Goal: Task Accomplishment & Management: Complete application form

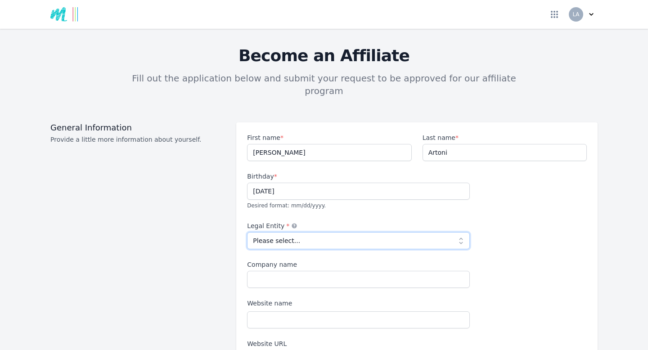
click at [450, 232] on select "Please select... Individual Partnership Corporation Sole Proprietorship Foreign…" at bounding box center [358, 240] width 223 height 17
select select "individual"
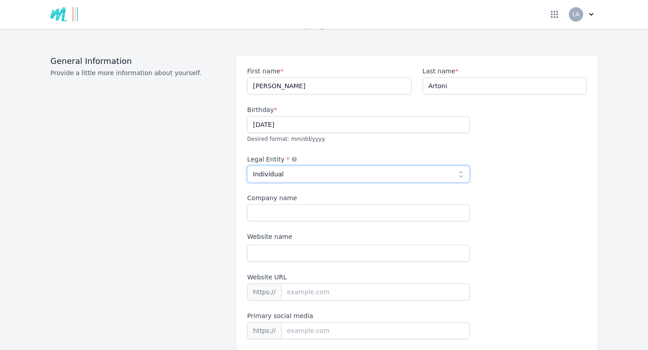
scroll to position [68, 0]
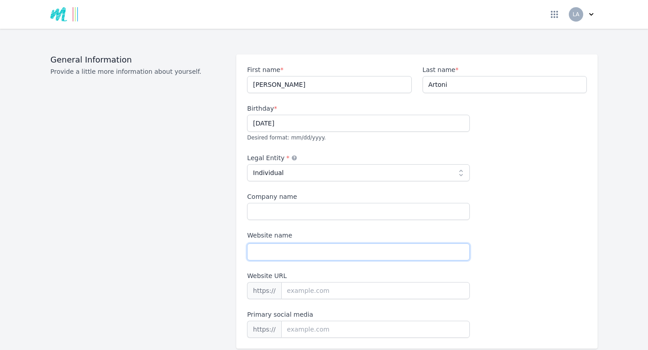
click at [303, 243] on input "Website name" at bounding box center [358, 251] width 223 height 17
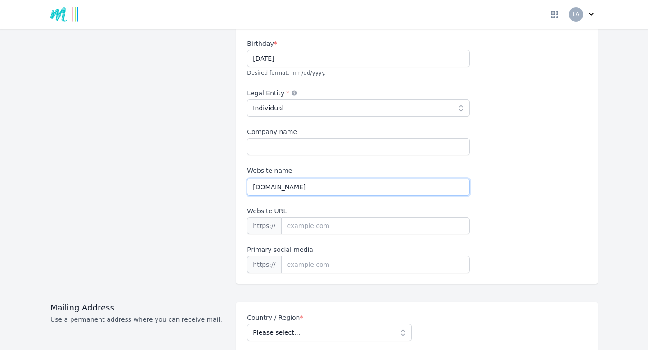
scroll to position [127, 0]
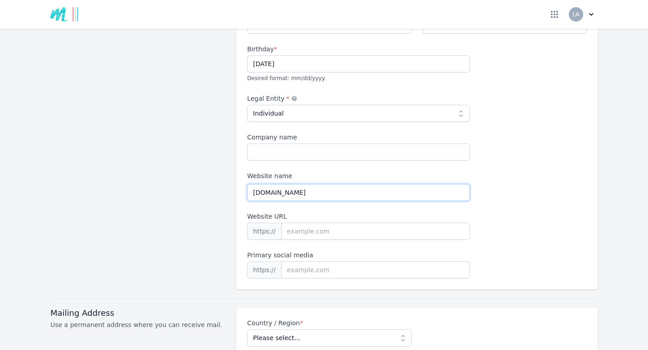
drag, startPoint x: 332, startPoint y: 179, endPoint x: 313, endPoint y: 180, distance: 19.4
click at [313, 184] on input "[DOMAIN_NAME]" at bounding box center [358, 192] width 223 height 17
drag, startPoint x: 270, startPoint y: 181, endPoint x: 244, endPoint y: 180, distance: 25.7
click at [244, 180] on div "First name * [PERSON_NAME] Last name * [PERSON_NAME] Birthday * [DEMOGRAPHIC_DA…" at bounding box center [416, 142] width 361 height 294
type input "grabyourhealth"
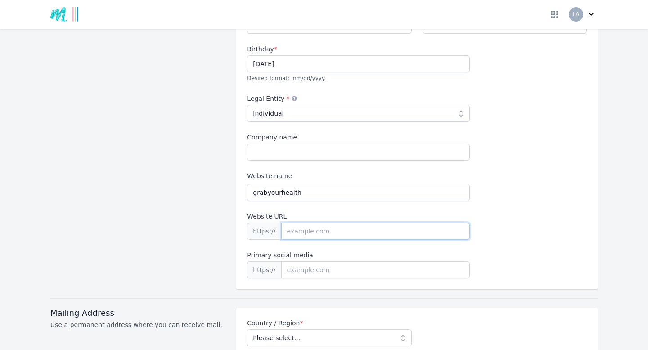
click at [293, 223] on input "Website URL" at bounding box center [375, 231] width 189 height 17
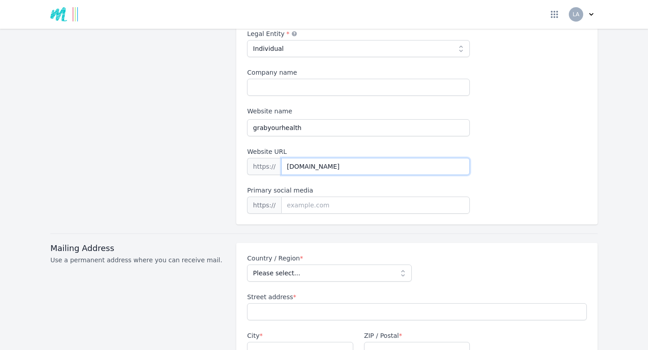
scroll to position [203, 0]
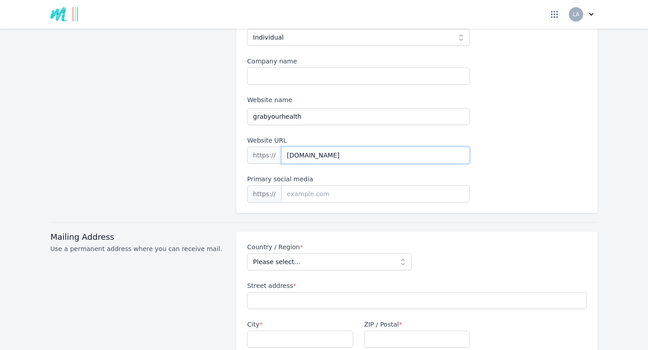
type input "[DOMAIN_NAME]"
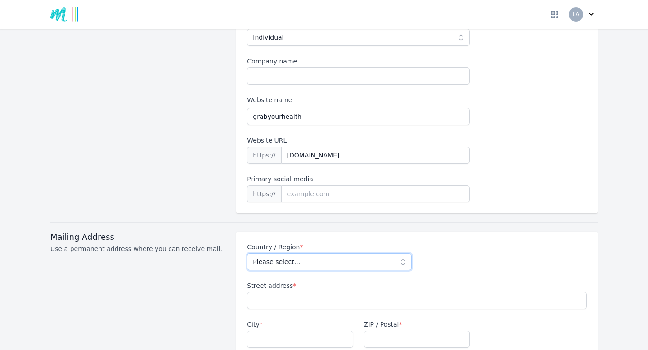
click at [403, 253] on select "Please select... [GEOGRAPHIC_DATA] [GEOGRAPHIC_DATA] [GEOGRAPHIC_DATA] [US_STAT…" at bounding box center [329, 261] width 164 height 17
select select "AU"
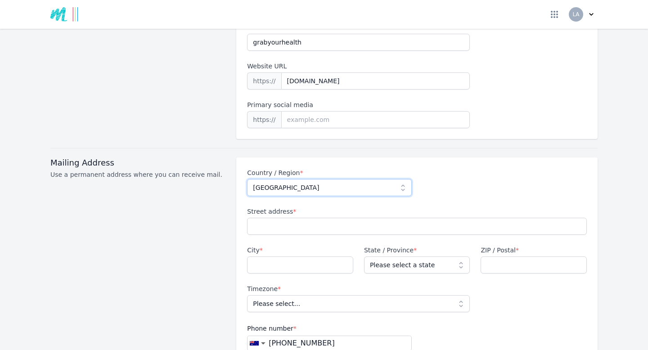
scroll to position [298, 0]
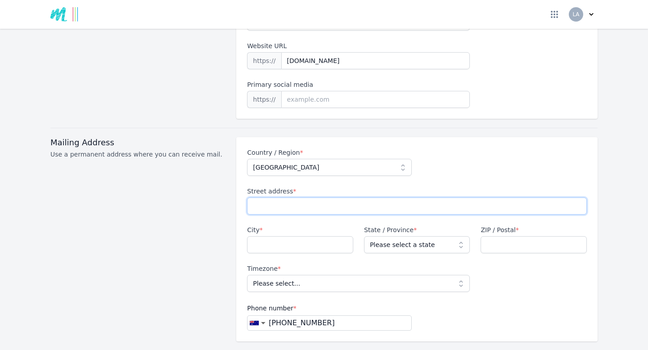
click at [335, 198] on input "Street address *" at bounding box center [417, 206] width 340 height 17
type input "[STREET_ADDRESS]"
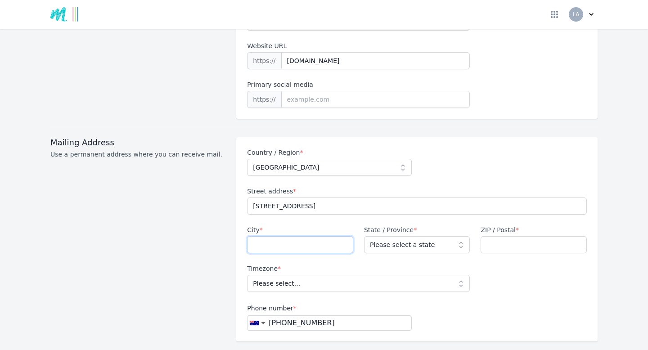
click at [306, 239] on input "City *" at bounding box center [300, 244] width 106 height 17
type input "Payneham"
click at [462, 236] on select "Please select a state [GEOGRAPHIC_DATA] [GEOGRAPHIC_DATA] [GEOGRAPHIC_DATA] [GE…" at bounding box center [417, 244] width 106 height 17
select select "SA"
click at [499, 236] on input "ZIP / Postal *" at bounding box center [533, 244] width 106 height 17
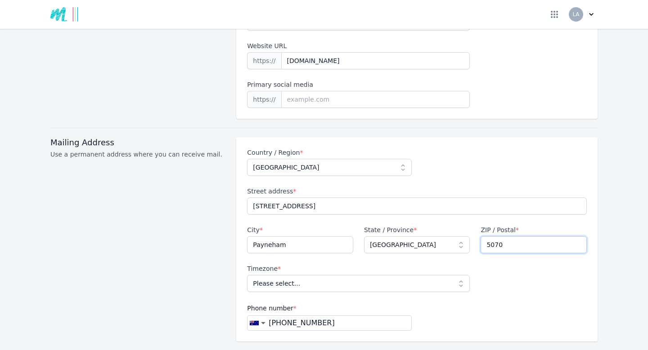
type input "5070"
click at [462, 275] on select "Please select... [GEOGRAPHIC_DATA]/Lord_Howe [GEOGRAPHIC_DATA]/[GEOGRAPHIC_DATA…" at bounding box center [358, 283] width 223 height 17
select select "[GEOGRAPHIC_DATA]/[GEOGRAPHIC_DATA]"
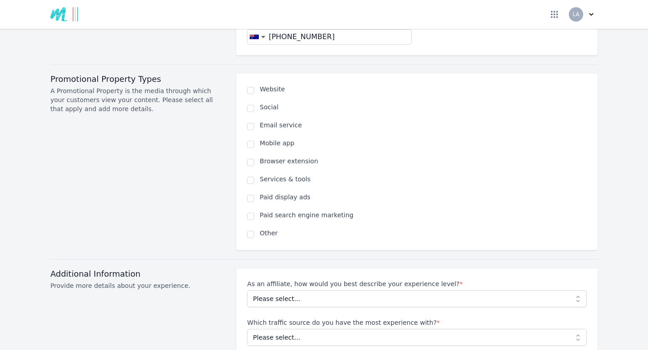
scroll to position [585, 0]
click at [251, 85] on input "checkbox" at bounding box center [250, 88] width 7 height 7
checkbox input "true"
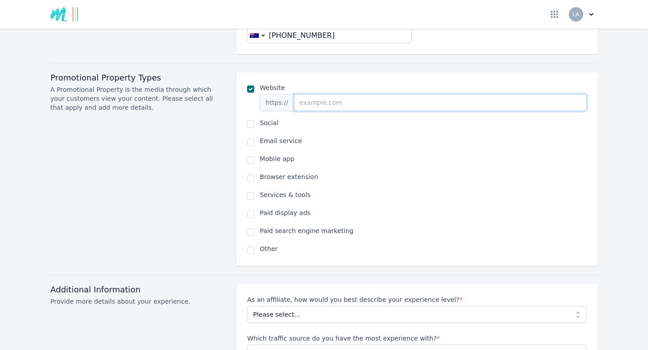
click at [315, 94] on input "url" at bounding box center [440, 102] width 293 height 17
type input "[DOMAIN_NAME]"
click at [250, 121] on input "checkbox" at bounding box center [250, 124] width 7 height 7
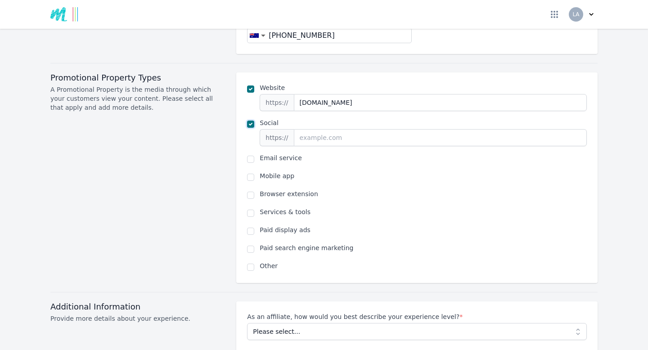
click at [250, 121] on input "checkbox" at bounding box center [250, 124] width 7 height 7
checkbox input "false"
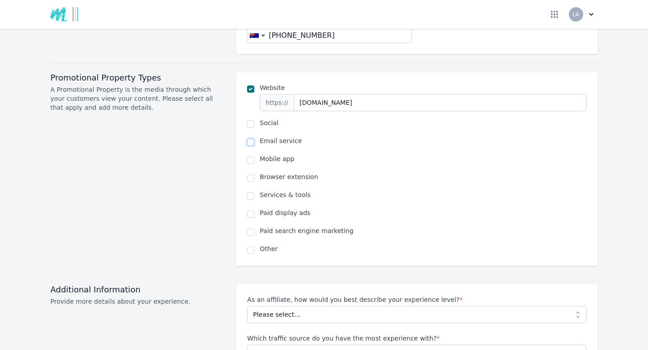
click at [251, 139] on input "checkbox" at bounding box center [250, 142] width 7 height 7
checkbox input "true"
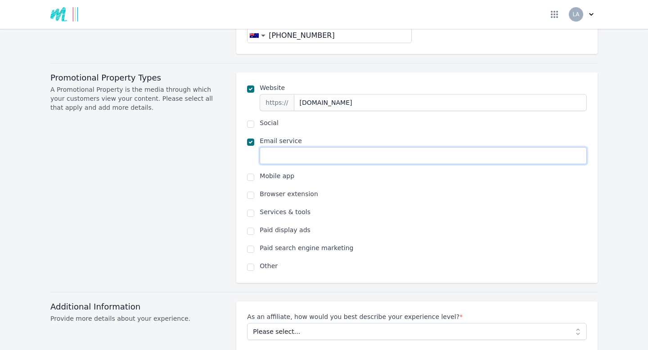
click at [284, 147] on input "text" at bounding box center [423, 155] width 327 height 17
drag, startPoint x: 398, startPoint y: 189, endPoint x: 311, endPoint y: 143, distance: 98.4
click at [311, 147] on input "[EMAIL_ADDRESS][DOMAIN_NAME]" at bounding box center [423, 155] width 327 height 17
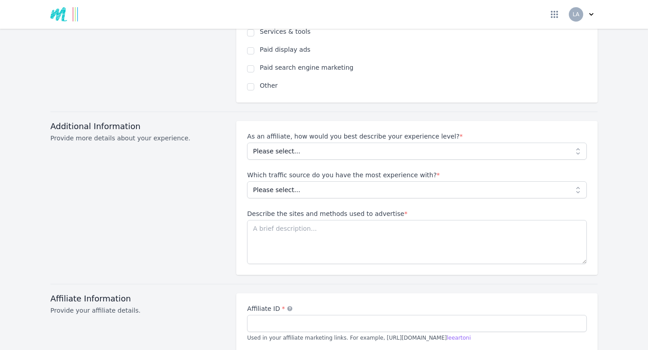
scroll to position [767, 0]
type input "[EMAIL_ADDRESS][DOMAIN_NAME]"
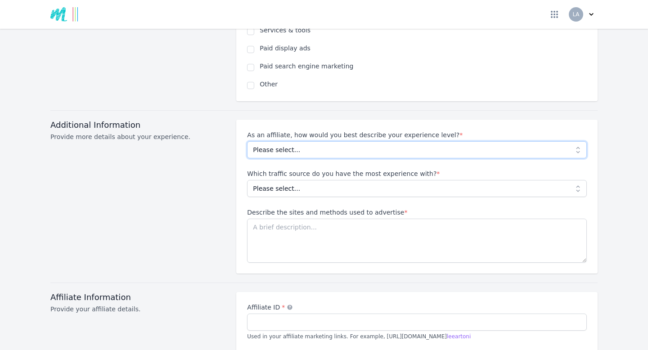
click at [427, 141] on select "Please select... Beginner Intermediate Expert" at bounding box center [417, 149] width 340 height 17
select select "Beginner"
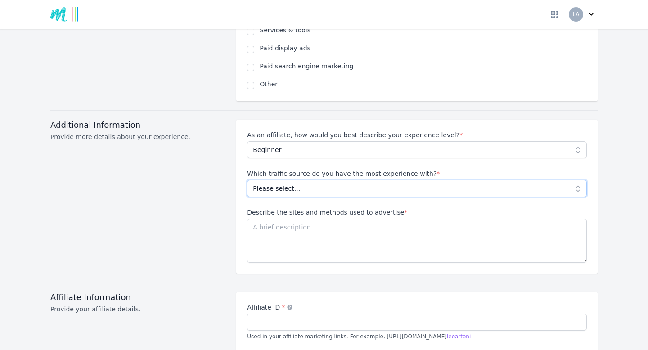
click at [447, 180] on select "Please select... No experience Social media Pay per click Media buying Organic …" at bounding box center [417, 188] width 340 height 17
select select "No experience"
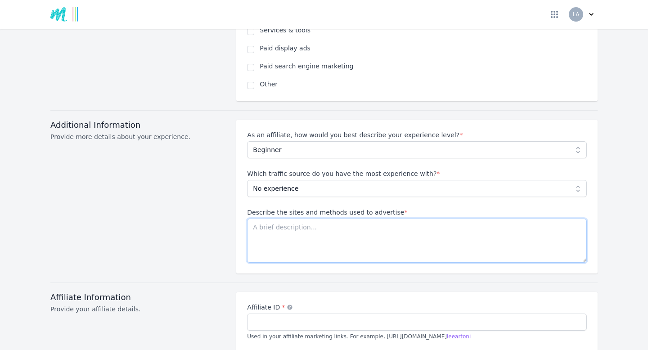
click at [288, 219] on textarea "Describe the sites and methods used to advertise *" at bounding box center [417, 241] width 340 height 44
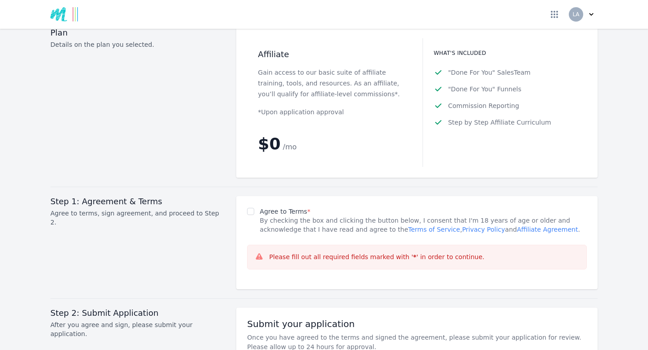
scroll to position [1185, 0]
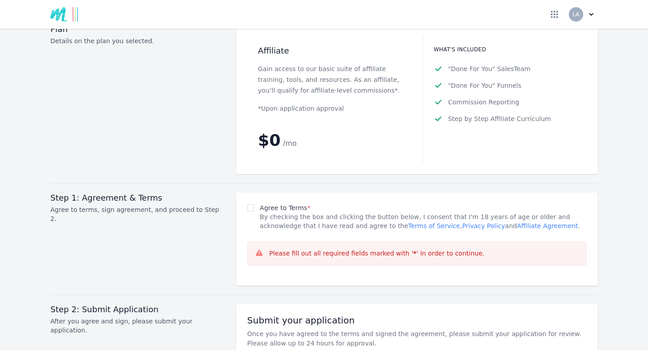
type textarea "Instagram Facebook Email"
click at [251, 204] on input "Agree to Terms *" at bounding box center [250, 207] width 7 height 7
checkbox input "true"
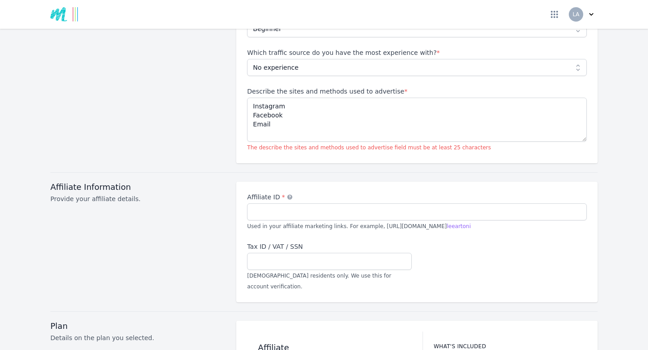
scroll to position [888, 0]
click at [267, 204] on input "Affiliate ID * An alternate term for your account nickname" at bounding box center [417, 212] width 340 height 17
type input "leeartoni"
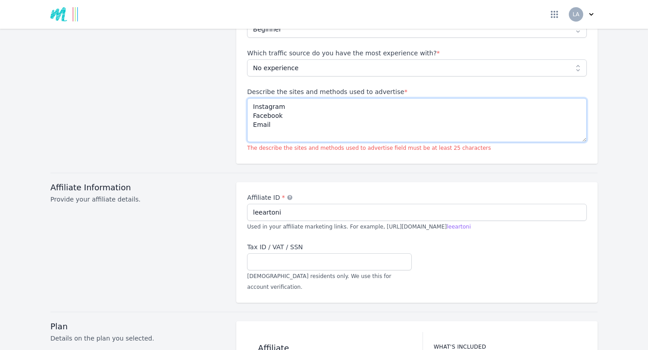
click at [281, 113] on textarea "Instagram Facebook Email" at bounding box center [417, 120] width 340 height 44
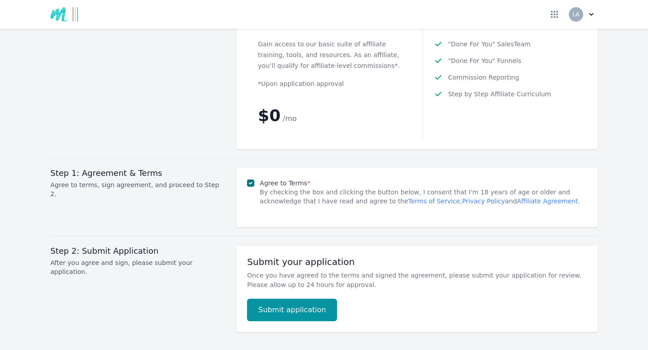
scroll to position [1205, 0]
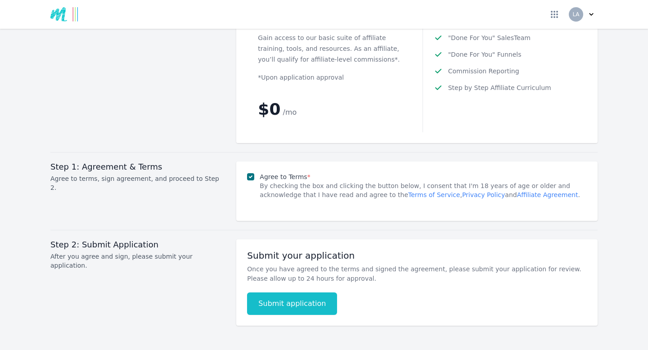
type textarea "Instagram Facebook Email Linkedin"
click at [284, 292] on button "Submit application" at bounding box center [292, 303] width 90 height 22
